Goal: Contribute content: Contribute content

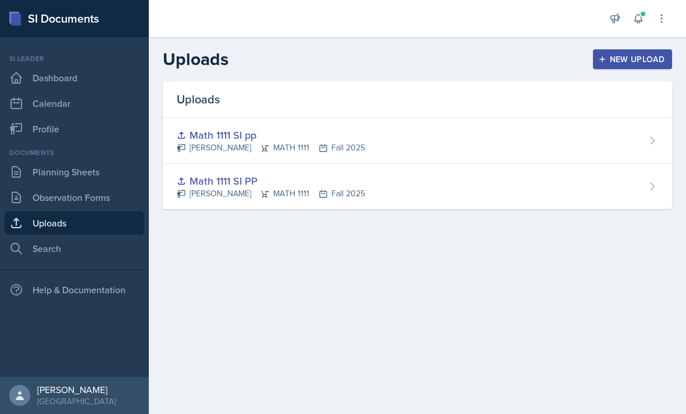
click at [628, 62] on div "New Upload" at bounding box center [632, 59] width 65 height 9
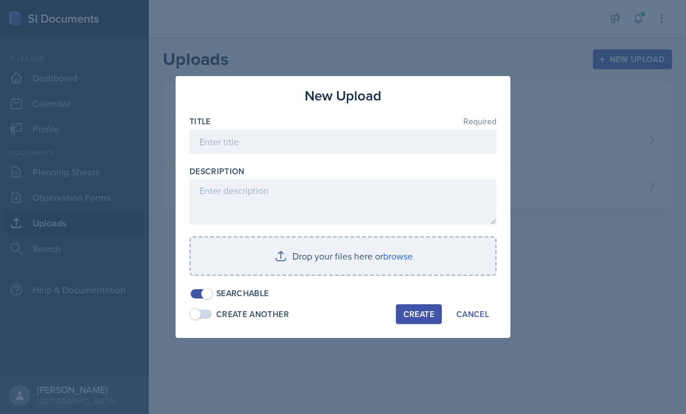
click at [376, 249] on input "file" at bounding box center [343, 256] width 305 height 37
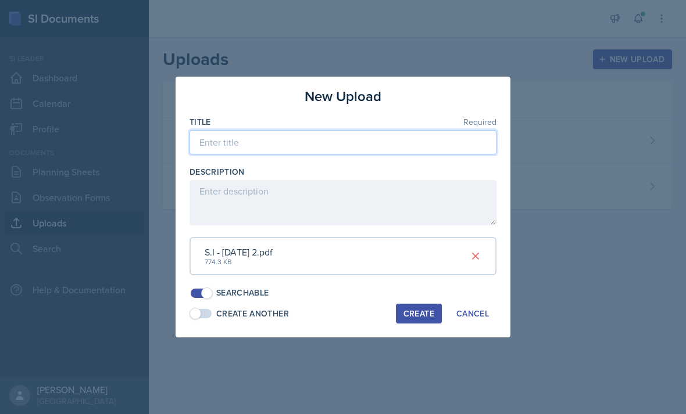
click at [389, 147] on input at bounding box center [342, 142] width 307 height 24
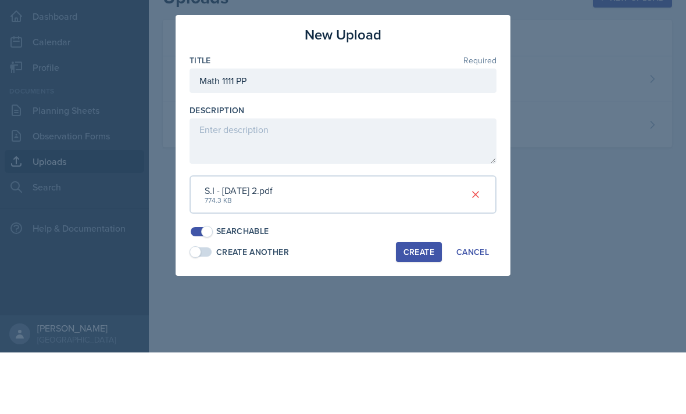
scroll to position [37, 0]
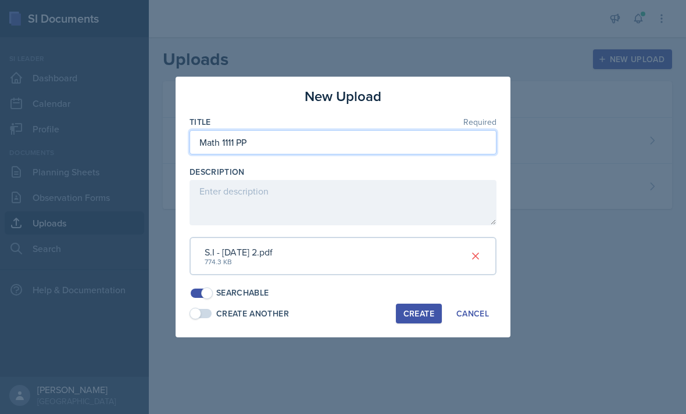
type input "Math 1111 PP"
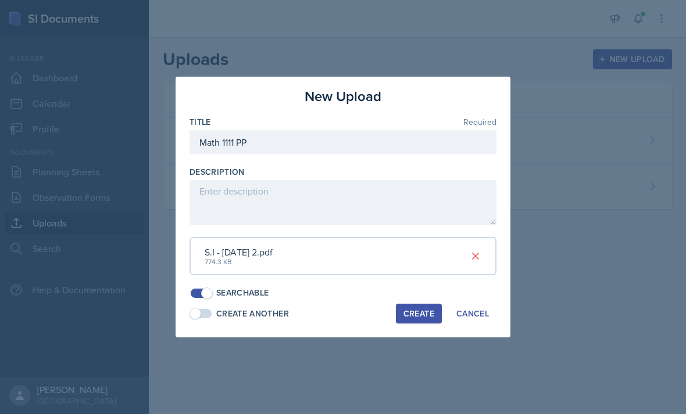
click at [417, 309] on div "Create" at bounding box center [418, 313] width 31 height 9
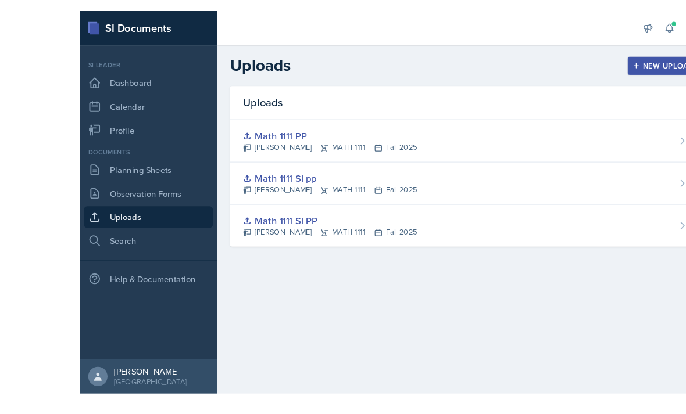
scroll to position [0, 0]
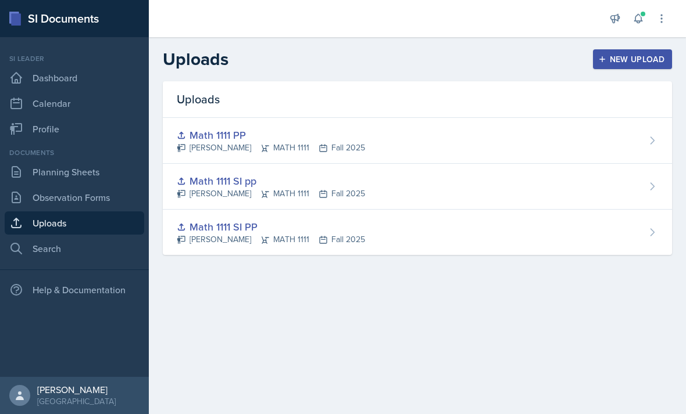
click at [95, 99] on link "Calendar" at bounding box center [74, 103] width 139 height 23
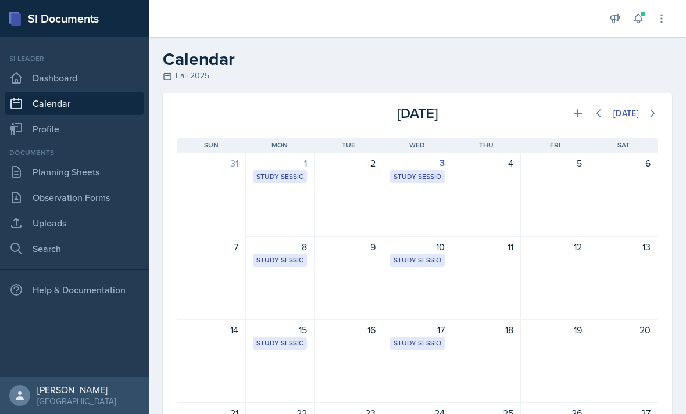
click at [418, 179] on div "Study Session" at bounding box center [416, 176] width 47 height 10
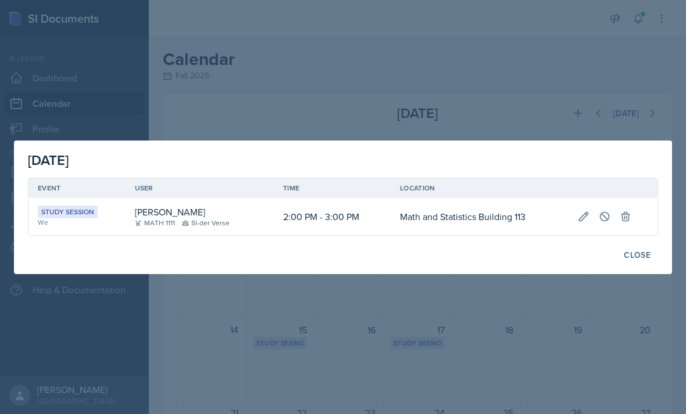
click at [645, 119] on div at bounding box center [343, 207] width 686 height 414
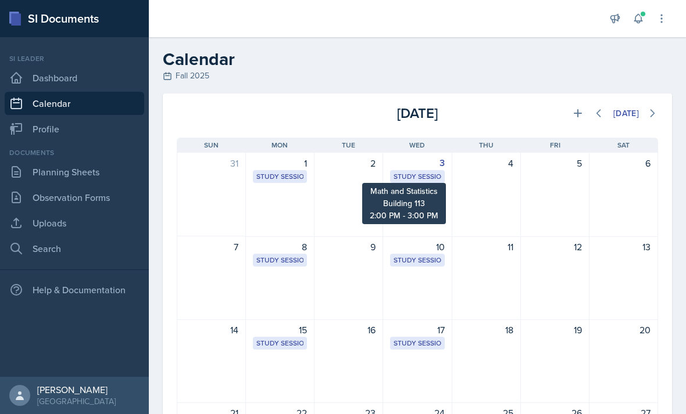
click at [425, 176] on div "Study Session" at bounding box center [416, 176] width 47 height 10
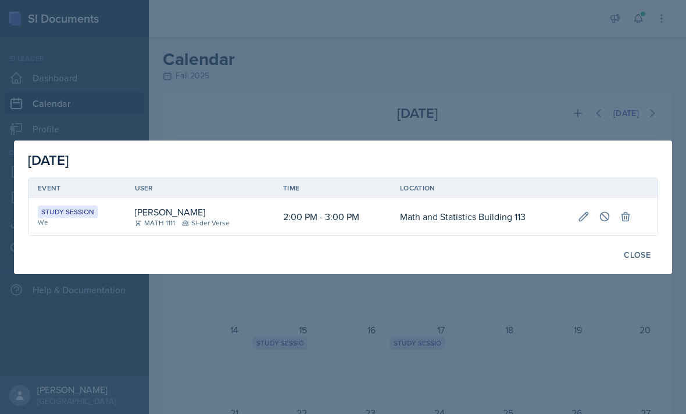
click at [612, 116] on div at bounding box center [343, 207] width 686 height 414
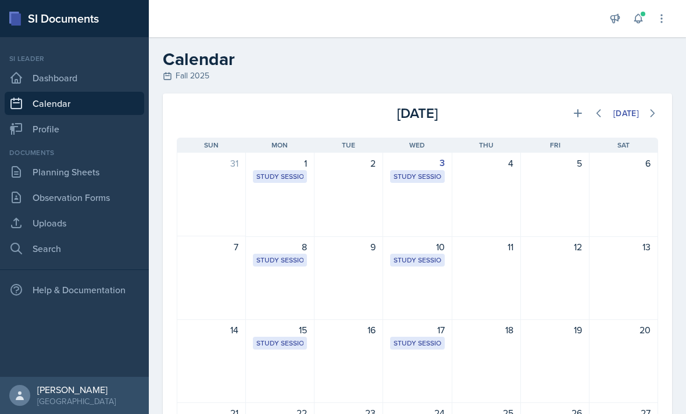
click at [110, 106] on link "Calendar" at bounding box center [74, 103] width 139 height 23
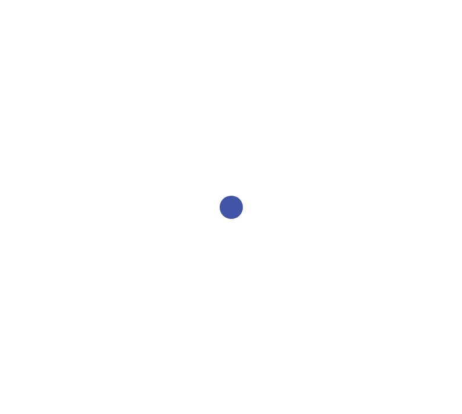
select select "2bed604d-1099-4043-b1bc-2365e8740244"
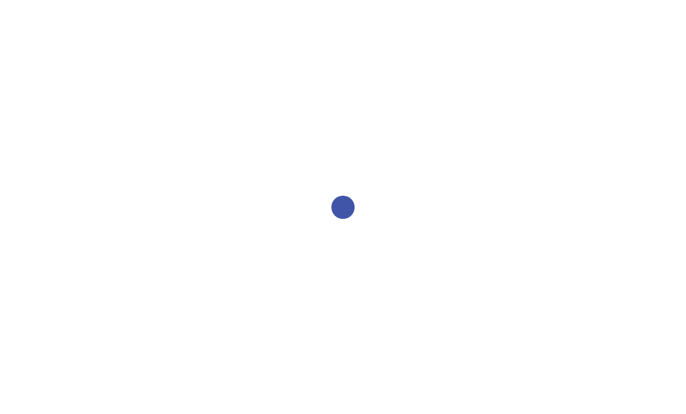
select select "2bed604d-1099-4043-b1bc-2365e8740244"
